Goal: Navigation & Orientation: Find specific page/section

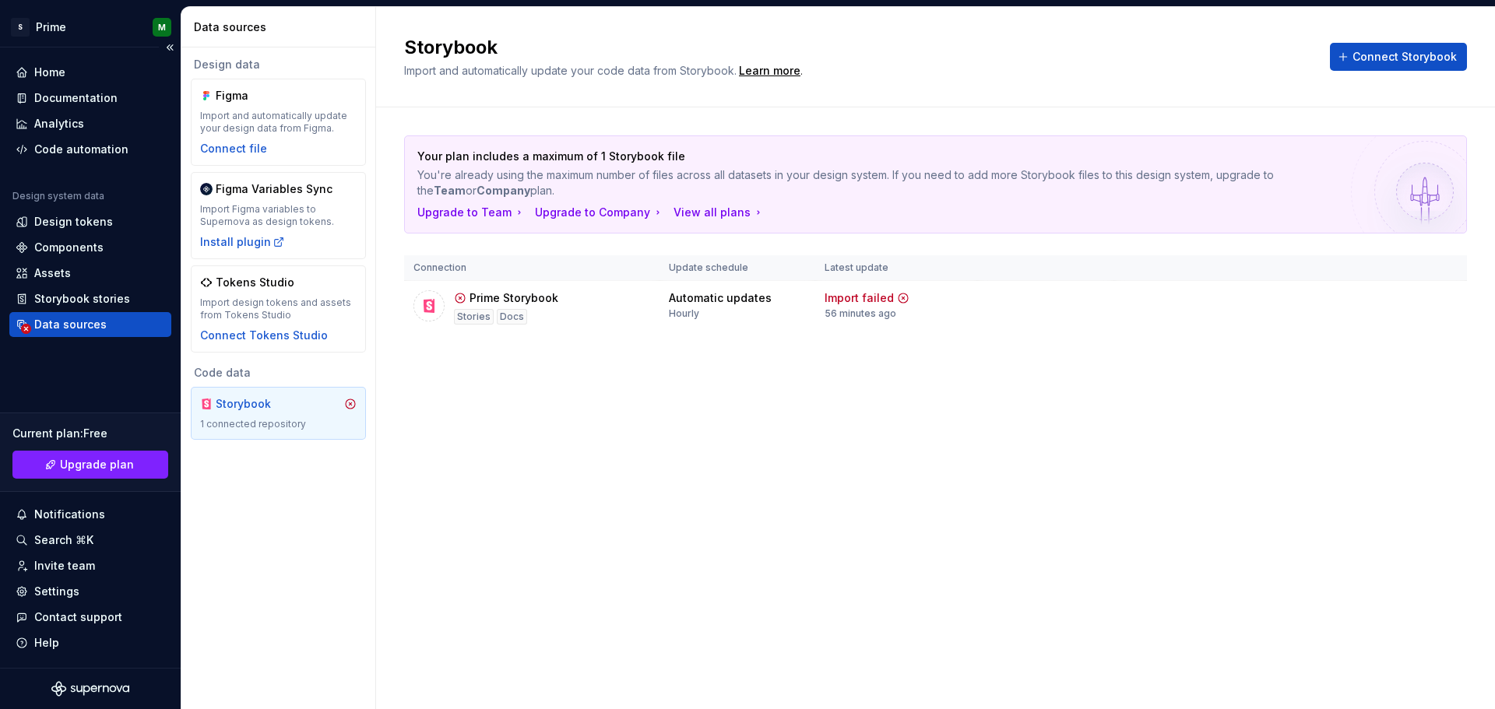
click at [89, 326] on div "Data sources" at bounding box center [70, 325] width 72 height 16
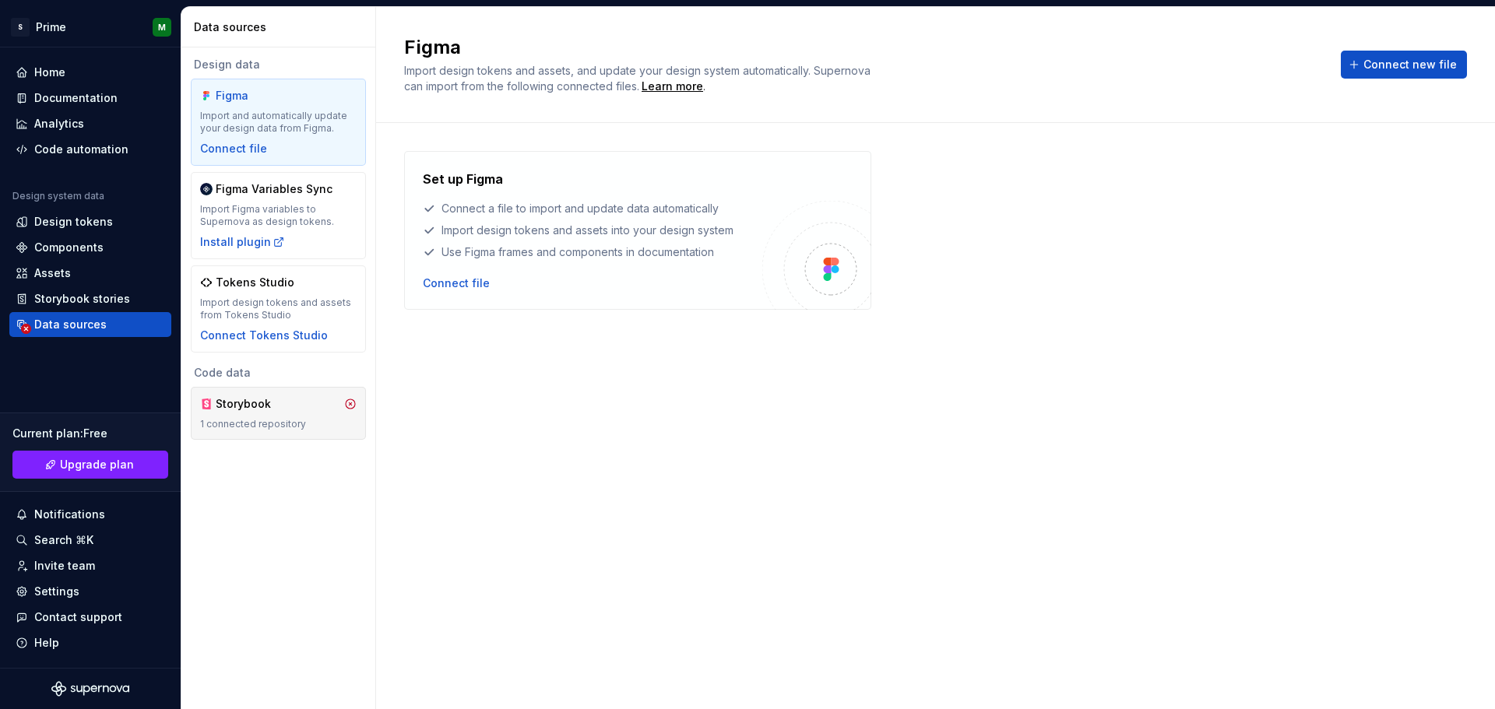
click at [247, 406] on div "Storybook" at bounding box center [253, 404] width 75 height 16
